Goal: Transaction & Acquisition: Purchase product/service

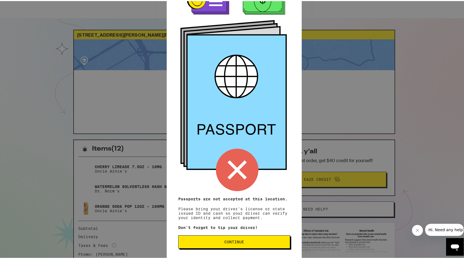
click at [283, 241] on button "Continue" at bounding box center [234, 240] width 112 height 13
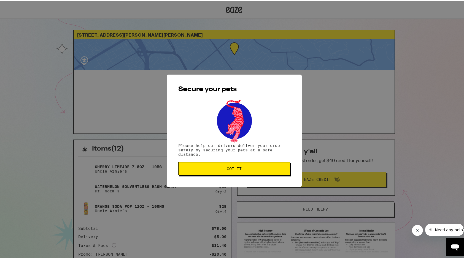
click at [250, 167] on span "Got it" at bounding box center [234, 168] width 102 height 4
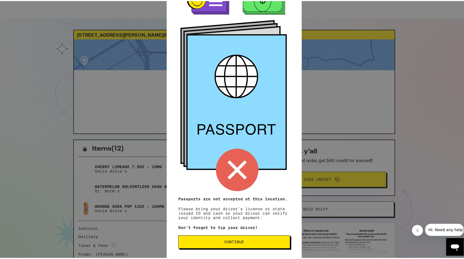
scroll to position [23, 0]
click at [230, 242] on span "Continue" at bounding box center [234, 241] width 20 height 4
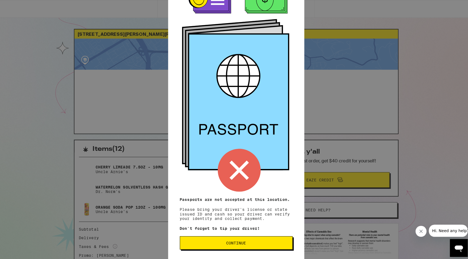
scroll to position [0, 0]
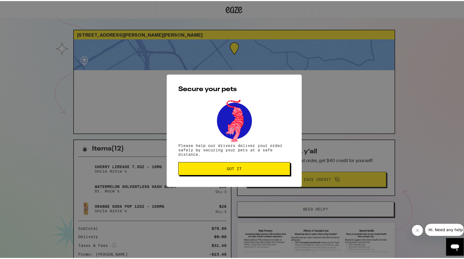
click at [250, 169] on span "Got it" at bounding box center [234, 168] width 102 height 4
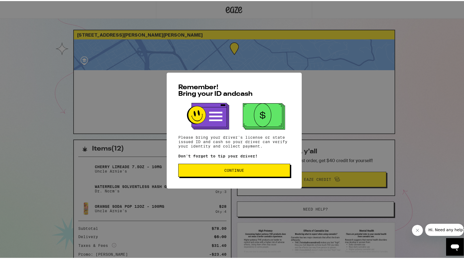
click at [218, 174] on button "Continue" at bounding box center [234, 169] width 112 height 13
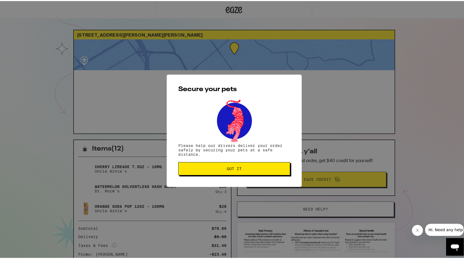
click at [218, 174] on button "Got it" at bounding box center [234, 167] width 112 height 13
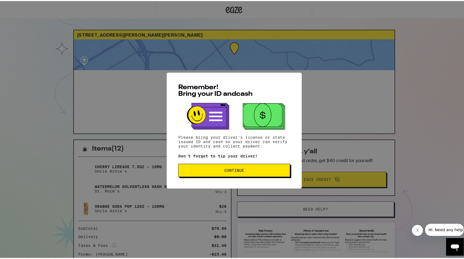
click at [213, 175] on button "Continue" at bounding box center [234, 169] width 112 height 13
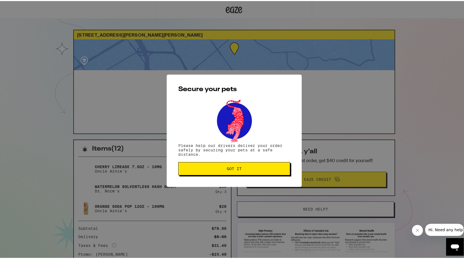
click at [213, 174] on button "Got it" at bounding box center [234, 167] width 112 height 13
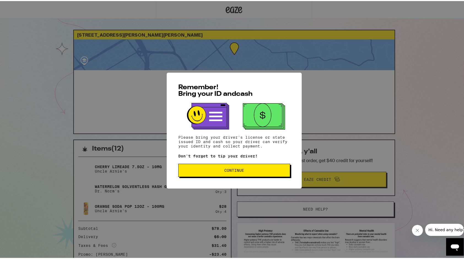
click at [197, 168] on button "Continue" at bounding box center [234, 169] width 112 height 13
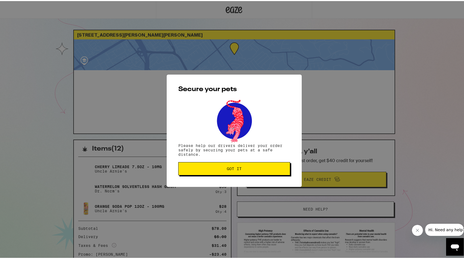
click at [197, 168] on span "Got it" at bounding box center [234, 168] width 102 height 4
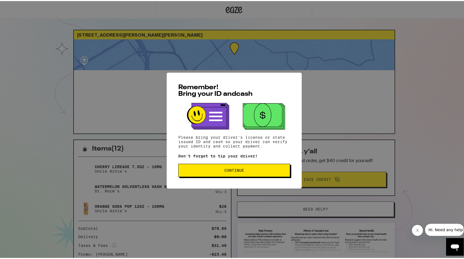
click at [217, 173] on button "Continue" at bounding box center [234, 169] width 112 height 13
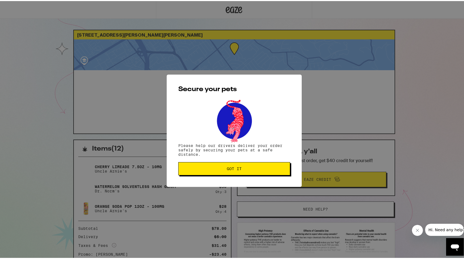
click at [217, 173] on button "Got it" at bounding box center [234, 167] width 112 height 13
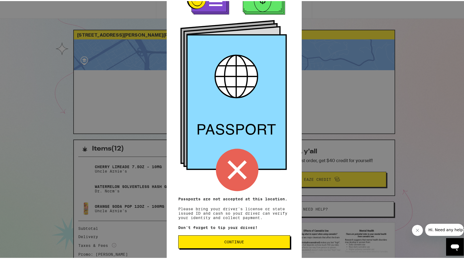
click at [264, 241] on span "Continue" at bounding box center [234, 241] width 102 height 4
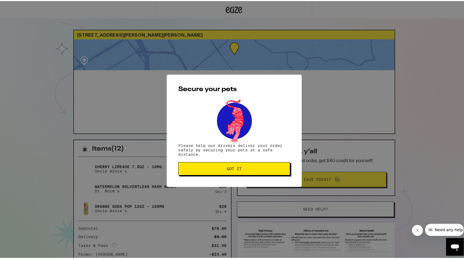
click at [240, 170] on span "Got it" at bounding box center [234, 168] width 102 height 4
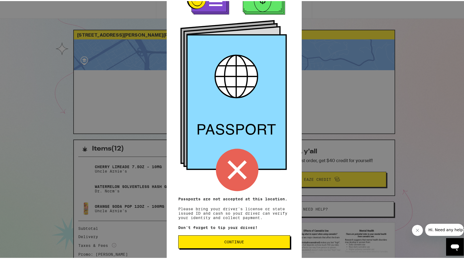
scroll to position [23, 0]
click at [267, 242] on span "Continue" at bounding box center [234, 241] width 102 height 4
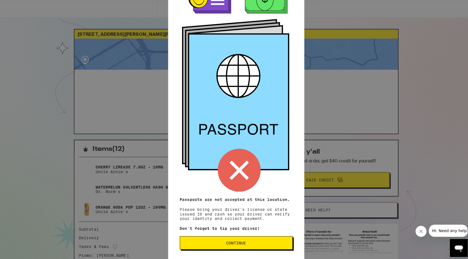
scroll to position [0, 0]
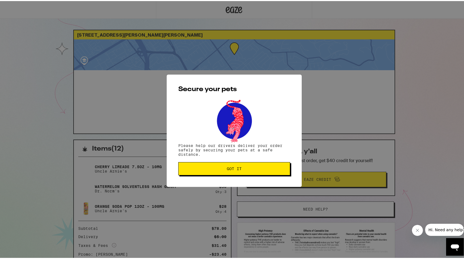
click at [251, 167] on span "Got it" at bounding box center [234, 168] width 102 height 4
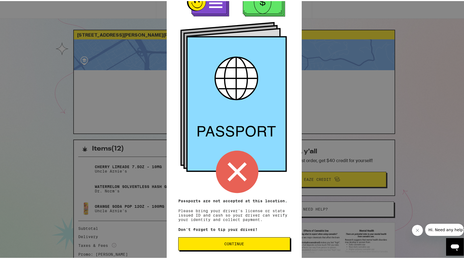
scroll to position [23, 0]
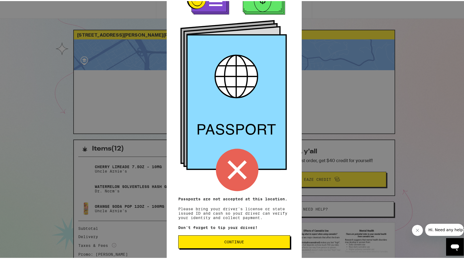
click at [266, 241] on span "Continue" at bounding box center [234, 241] width 102 height 4
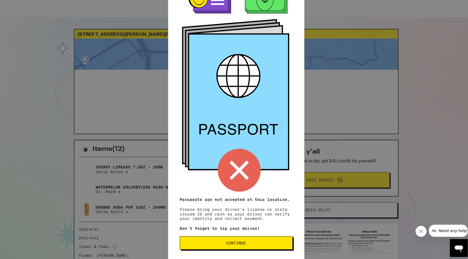
scroll to position [0, 0]
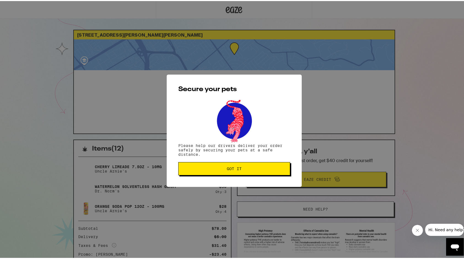
click at [218, 167] on span "Got it" at bounding box center [234, 168] width 102 height 4
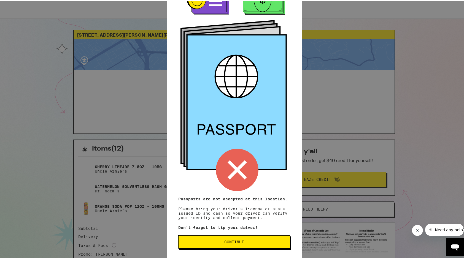
scroll to position [23, 0]
click at [271, 237] on button "Continue" at bounding box center [234, 240] width 112 height 13
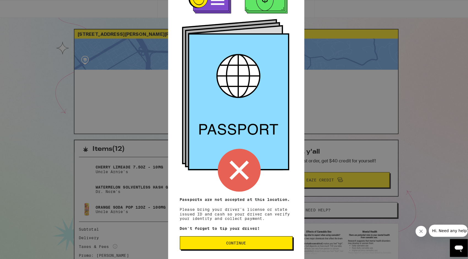
scroll to position [0, 0]
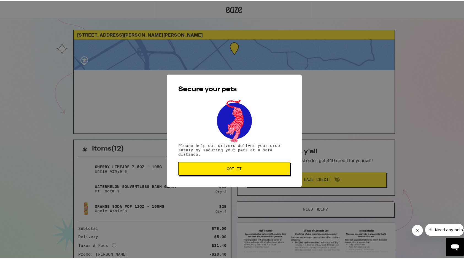
click at [259, 173] on button "Got it" at bounding box center [234, 167] width 112 height 13
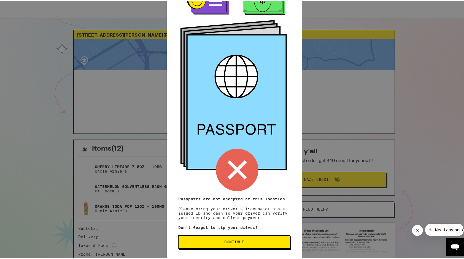
click at [251, 244] on button "Continue" at bounding box center [234, 240] width 112 height 13
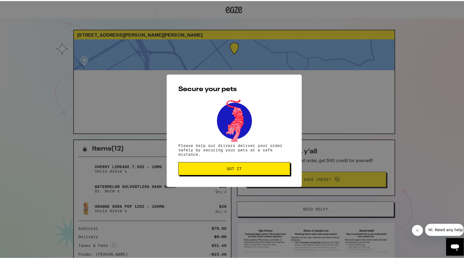
click at [257, 165] on button "Got it" at bounding box center [234, 167] width 112 height 13
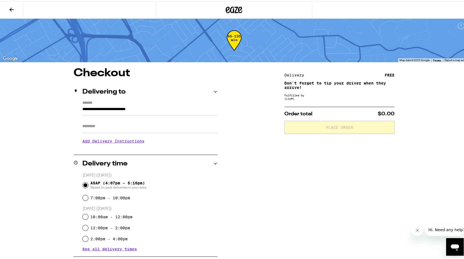
click at [10, 12] on button at bounding box center [11, 8] width 23 height 17
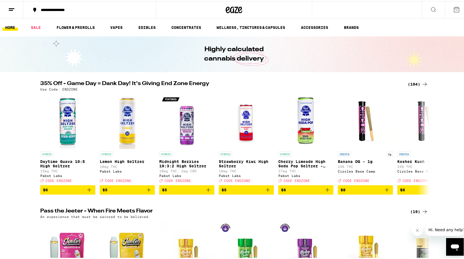
click at [422, 83] on icon at bounding box center [424, 83] width 7 height 7
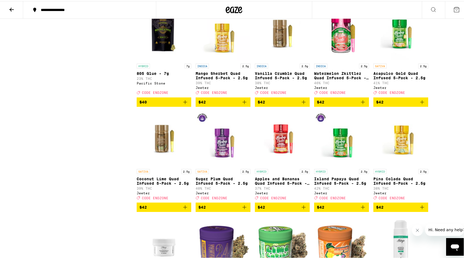
scroll to position [1528, 0]
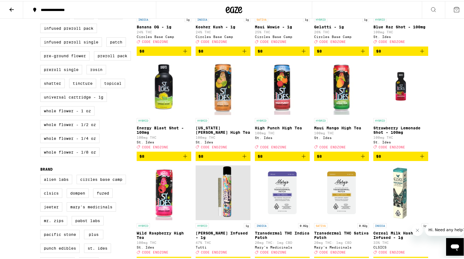
scroll to position [453, 0]
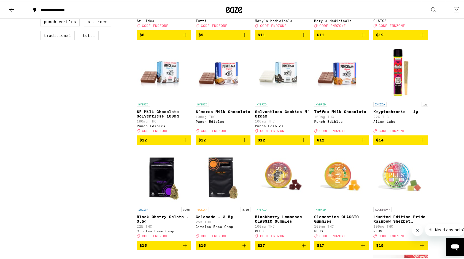
click at [361, 142] on icon "Add to bag" at bounding box center [362, 139] width 7 height 7
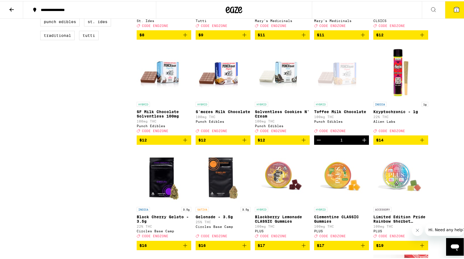
scroll to position [471, 0]
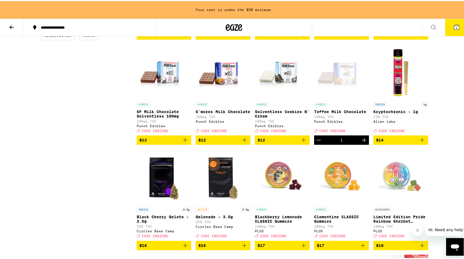
click at [361, 142] on icon "Increment" at bounding box center [364, 139] width 7 height 7
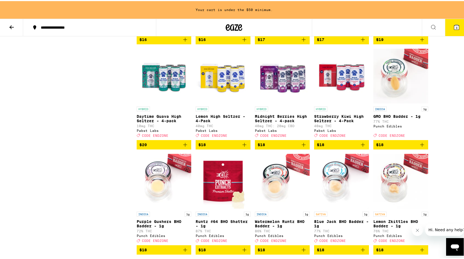
scroll to position [678, 0]
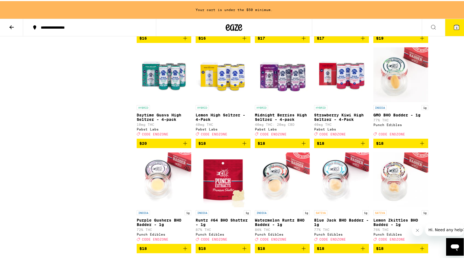
click at [361, 146] on icon "Add to bag" at bounding box center [362, 142] width 7 height 7
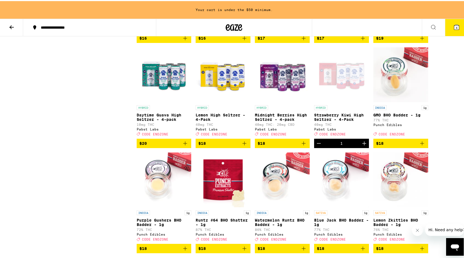
scroll to position [661, 0]
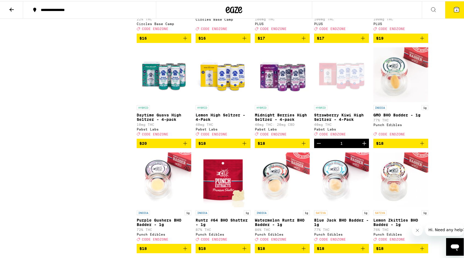
click at [183, 146] on icon "Add to bag" at bounding box center [185, 142] width 7 height 7
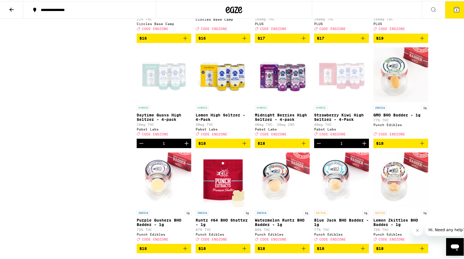
click at [451, 12] on button "5" at bounding box center [456, 8] width 23 height 17
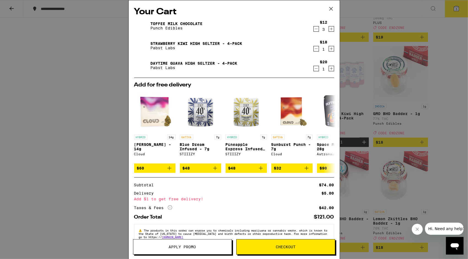
click at [178, 246] on span "Apply Promo" at bounding box center [182, 247] width 27 height 4
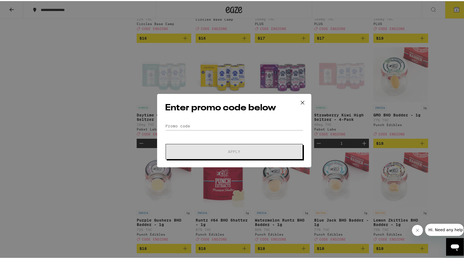
drag, startPoint x: 185, startPoint y: 120, endPoint x: 186, endPoint y: 124, distance: 4.5
click at [186, 124] on div "Enter promo code below Promo Code Apply" at bounding box center [234, 130] width 154 height 74
click at [186, 124] on input "Promo Code" at bounding box center [234, 125] width 138 height 8
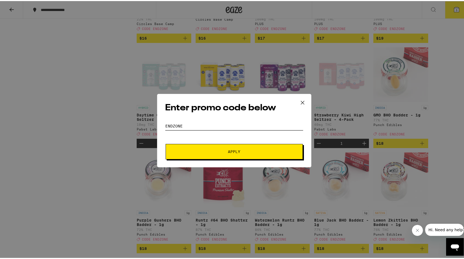
type input "endzone"
click at [223, 151] on span "Apply" at bounding box center [234, 151] width 99 height 4
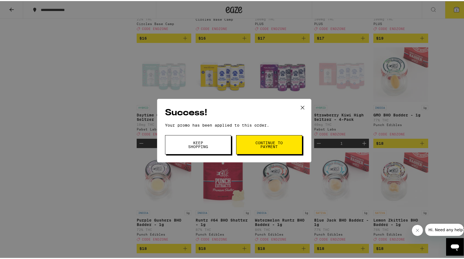
click at [278, 148] on button "Continue to payment" at bounding box center [269, 143] width 66 height 19
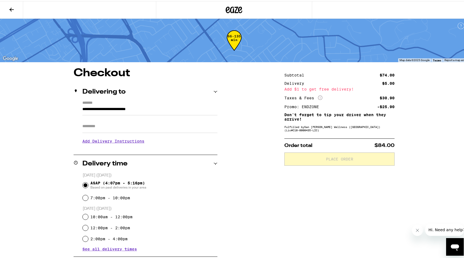
click at [11, 7] on icon at bounding box center [11, 9] width 4 height 4
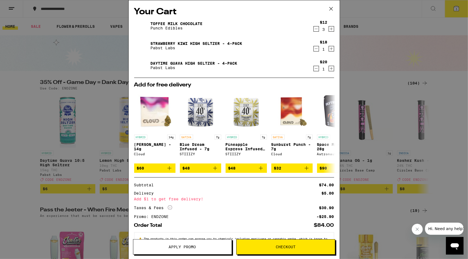
click at [329, 30] on icon "Increment" at bounding box center [331, 29] width 5 height 7
click at [332, 10] on icon at bounding box center [331, 9] width 8 height 8
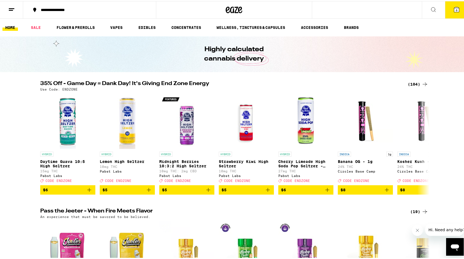
scroll to position [227, 0]
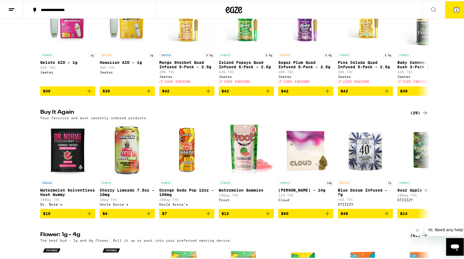
click at [421, 115] on icon at bounding box center [424, 112] width 7 height 7
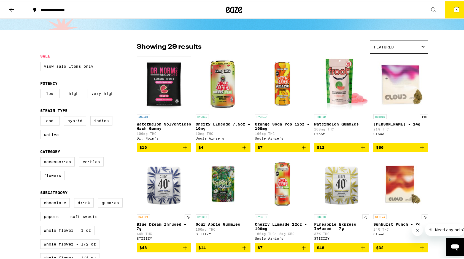
scroll to position [23, 0]
